Goal: Task Accomplishment & Management: Manage account settings

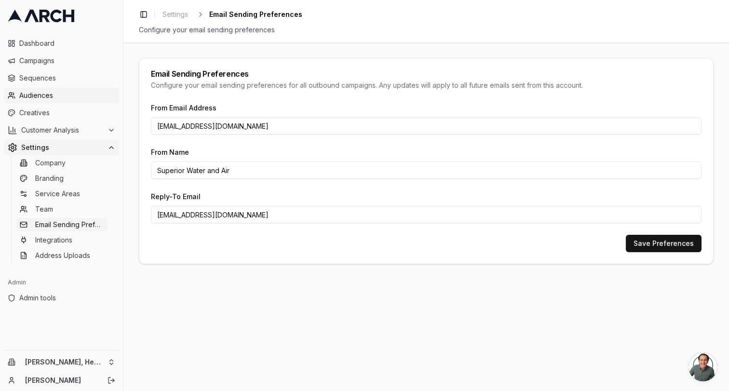
click at [62, 98] on span "Audiences" at bounding box center [67, 96] width 96 height 10
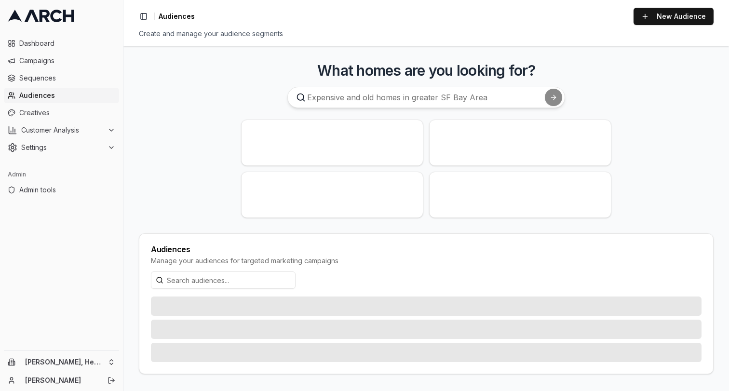
click at [97, 351] on div "[PERSON_NAME], Heating, Cooling and Drains [PERSON_NAME]" at bounding box center [61, 370] width 123 height 40
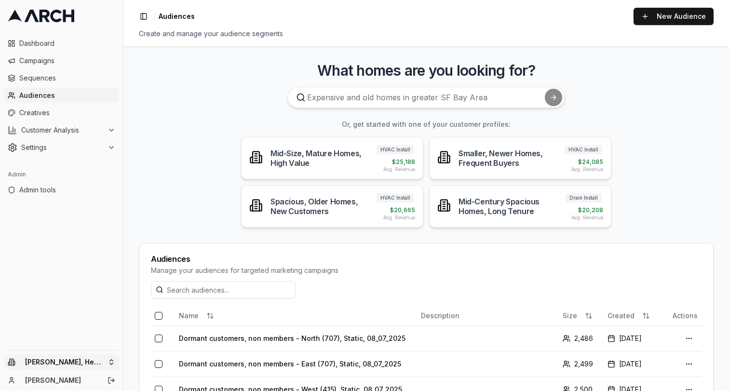
click at [86, 362] on html "Dashboard Campaigns Sequences Audiences Creatives Customer Analysis Settings Ad…" at bounding box center [364, 195] width 729 height 391
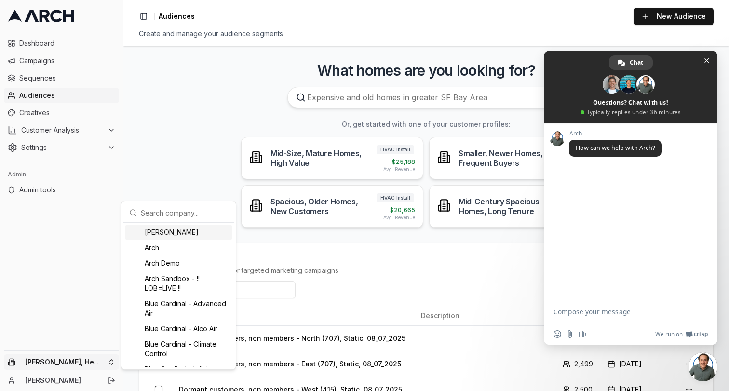
click at [184, 215] on input "text" at bounding box center [184, 212] width 87 height 19
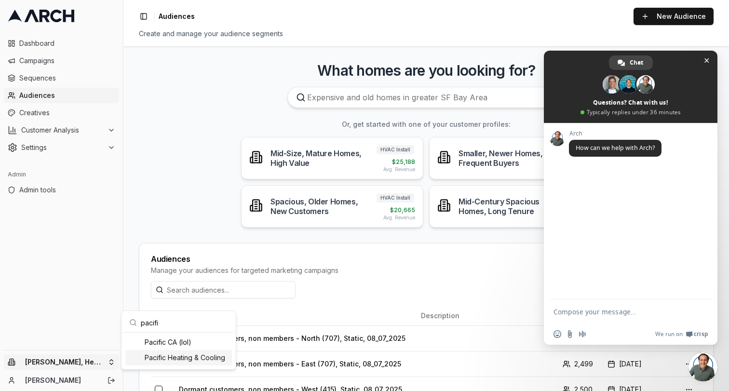
type input "pacifi"
click at [200, 358] on div "Pacific Heating & Cooling" at bounding box center [178, 357] width 107 height 15
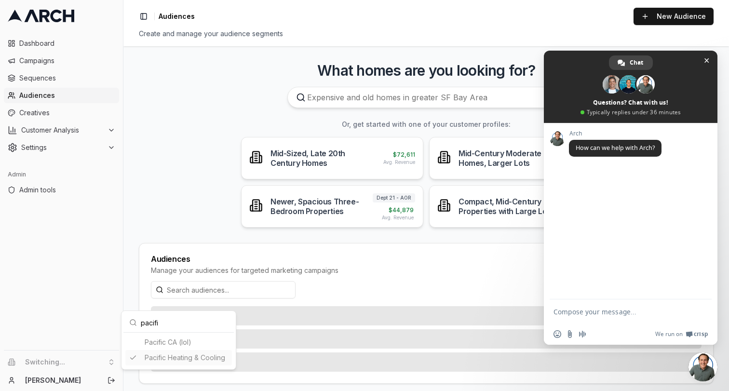
click at [703, 59] on html "Dashboard Campaigns Sequences Audiences Creatives Customer Analysis Settings Ad…" at bounding box center [364, 195] width 729 height 391
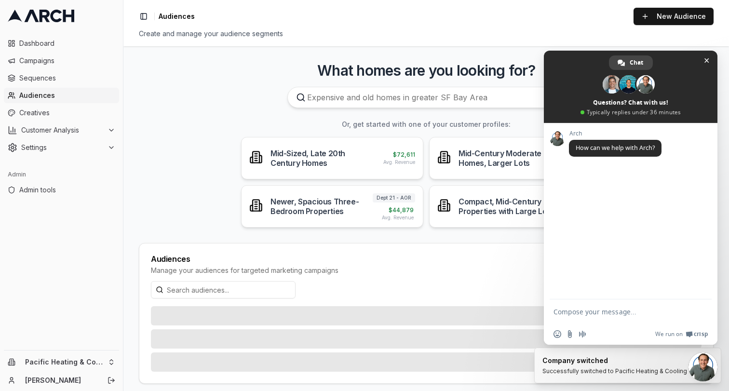
click at [703, 59] on span "Close chat" at bounding box center [706, 60] width 10 height 10
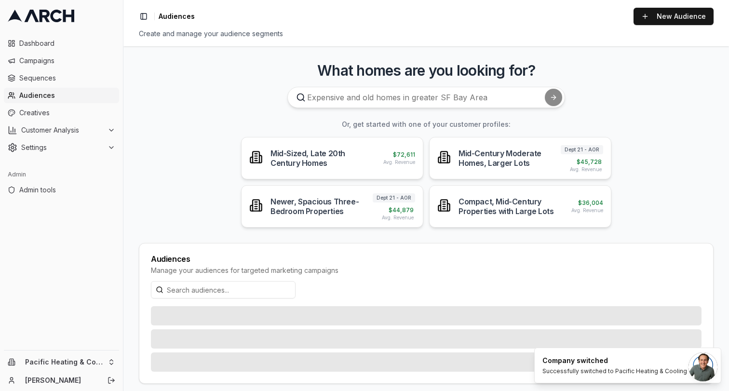
click at [189, 184] on main "What homes are you looking for? Or, get started with one of your customer profi…" at bounding box center [425, 218] width 605 height 345
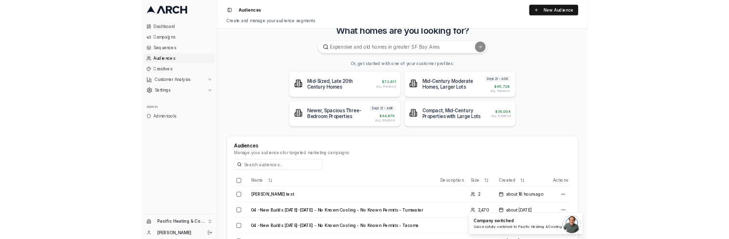
scroll to position [115, 0]
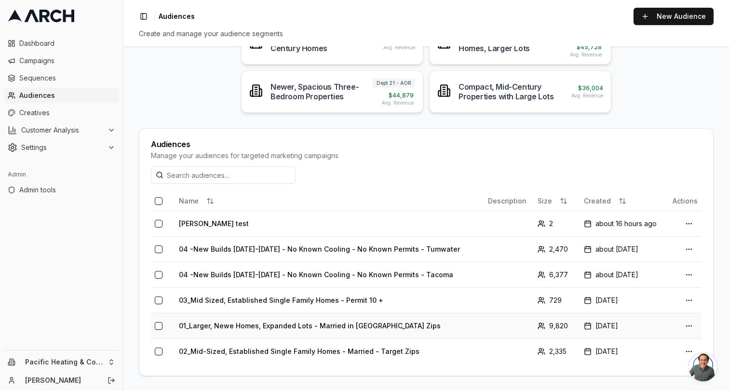
click at [246, 326] on td "01_Larger, Newe Homes, Expanded Lots - Married in Tacoma Zips" at bounding box center [329, 326] width 309 height 26
